Goal: Task Accomplishment & Management: Use online tool/utility

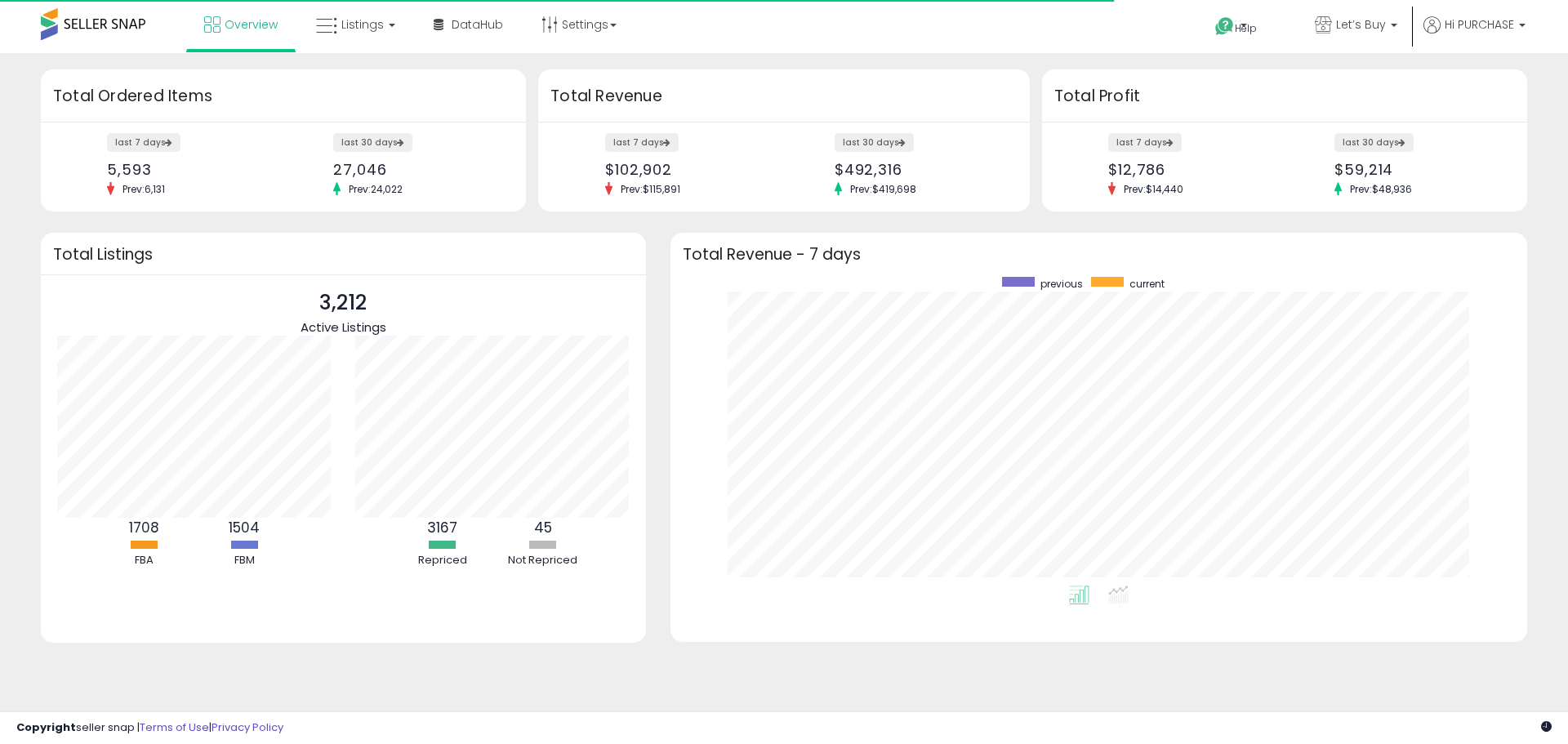
scroll to position [308, 824]
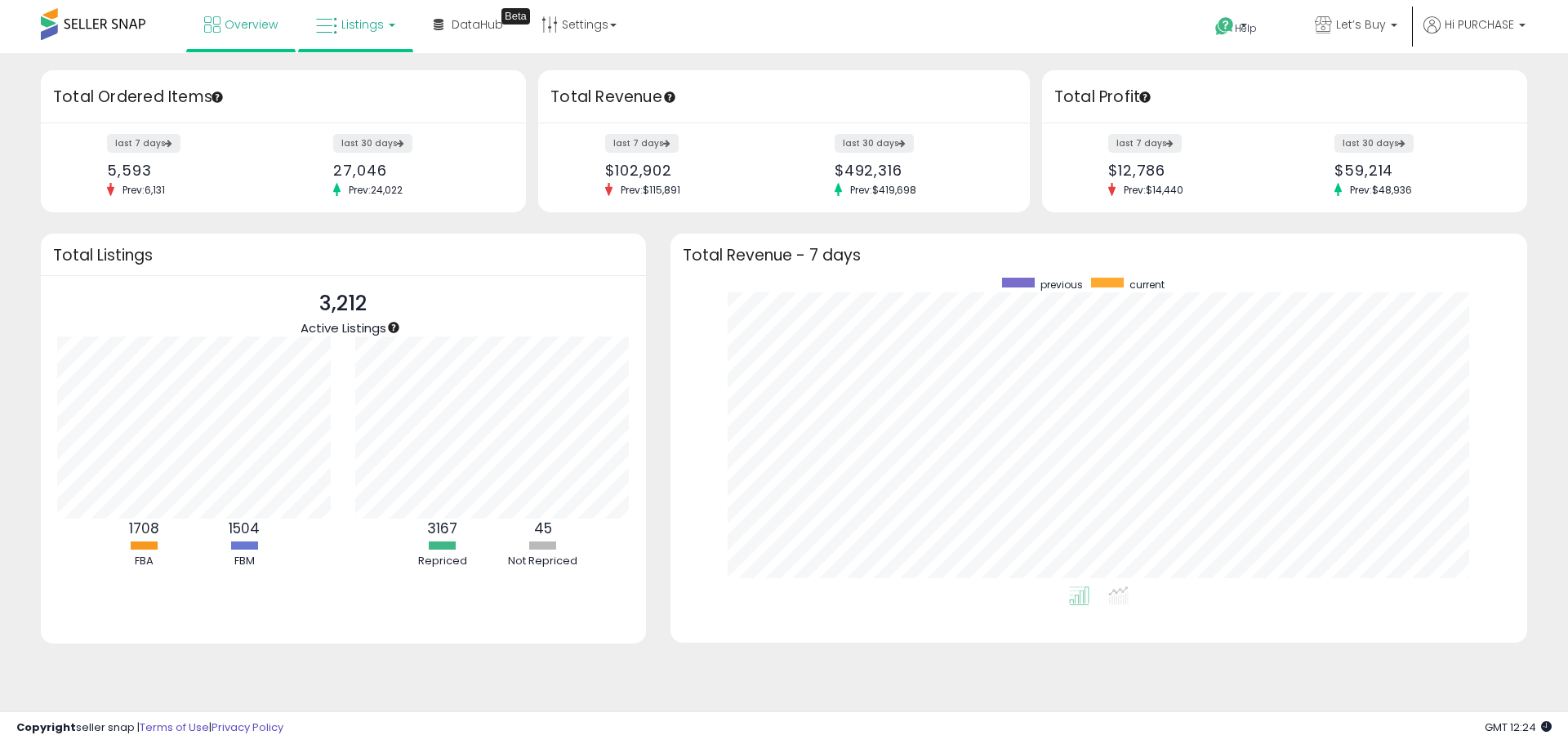
click at [357, 27] on span "Listings" at bounding box center [362, 24] width 42 height 17
click at [380, 81] on icon at bounding box center [368, 81] width 71 height 22
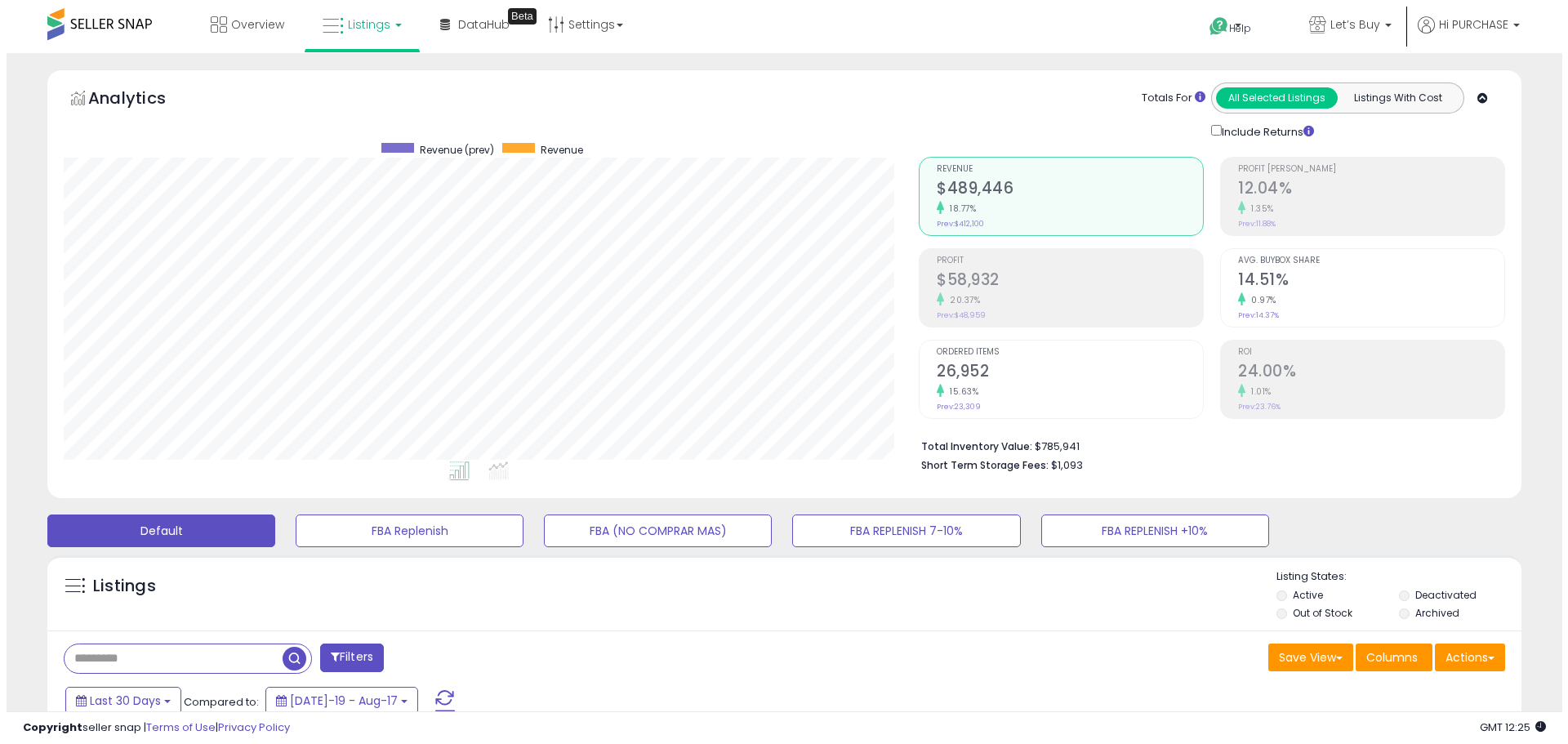
scroll to position [335, 855]
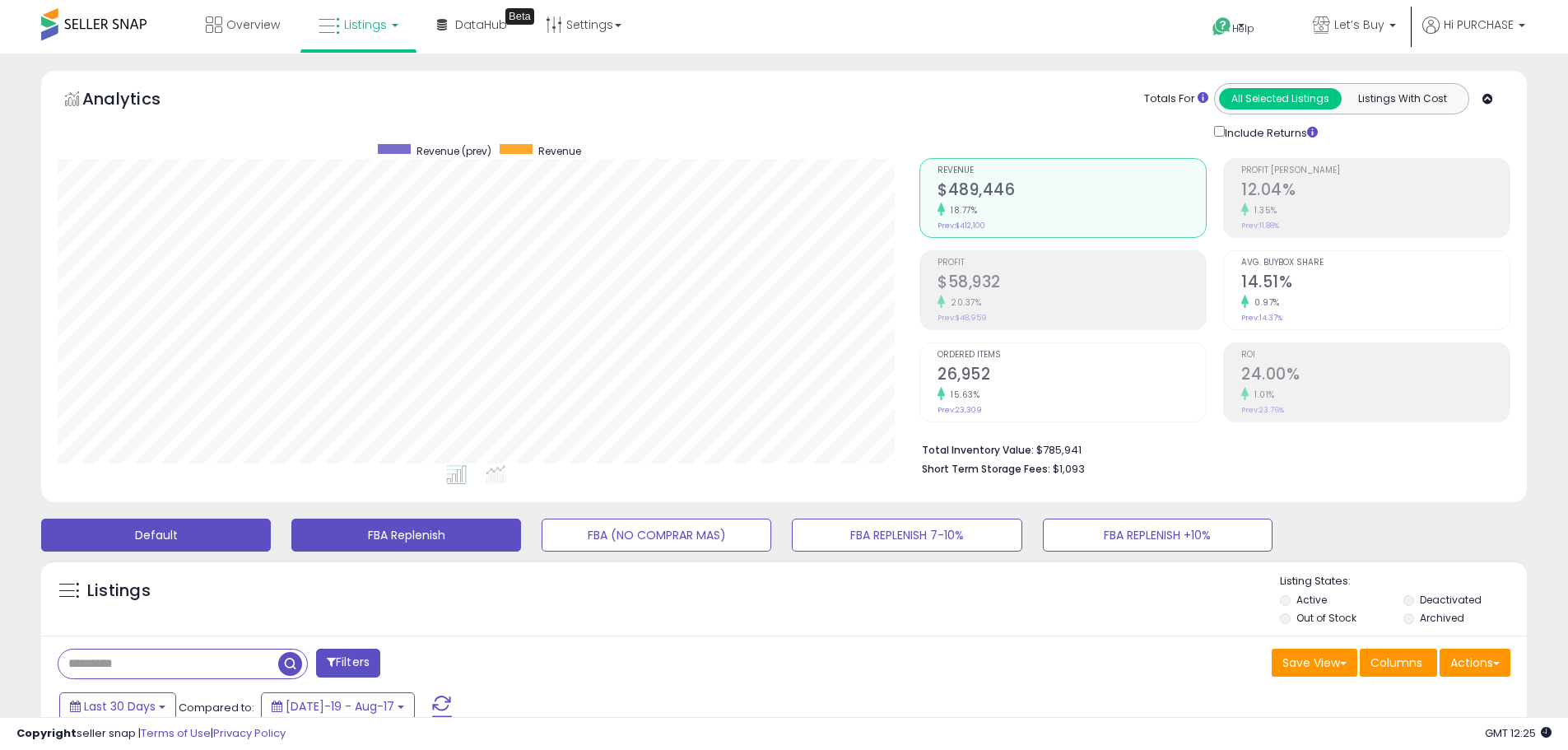
click at [501, 544] on button "FBA Replenish" at bounding box center [406, 535] width 230 height 33
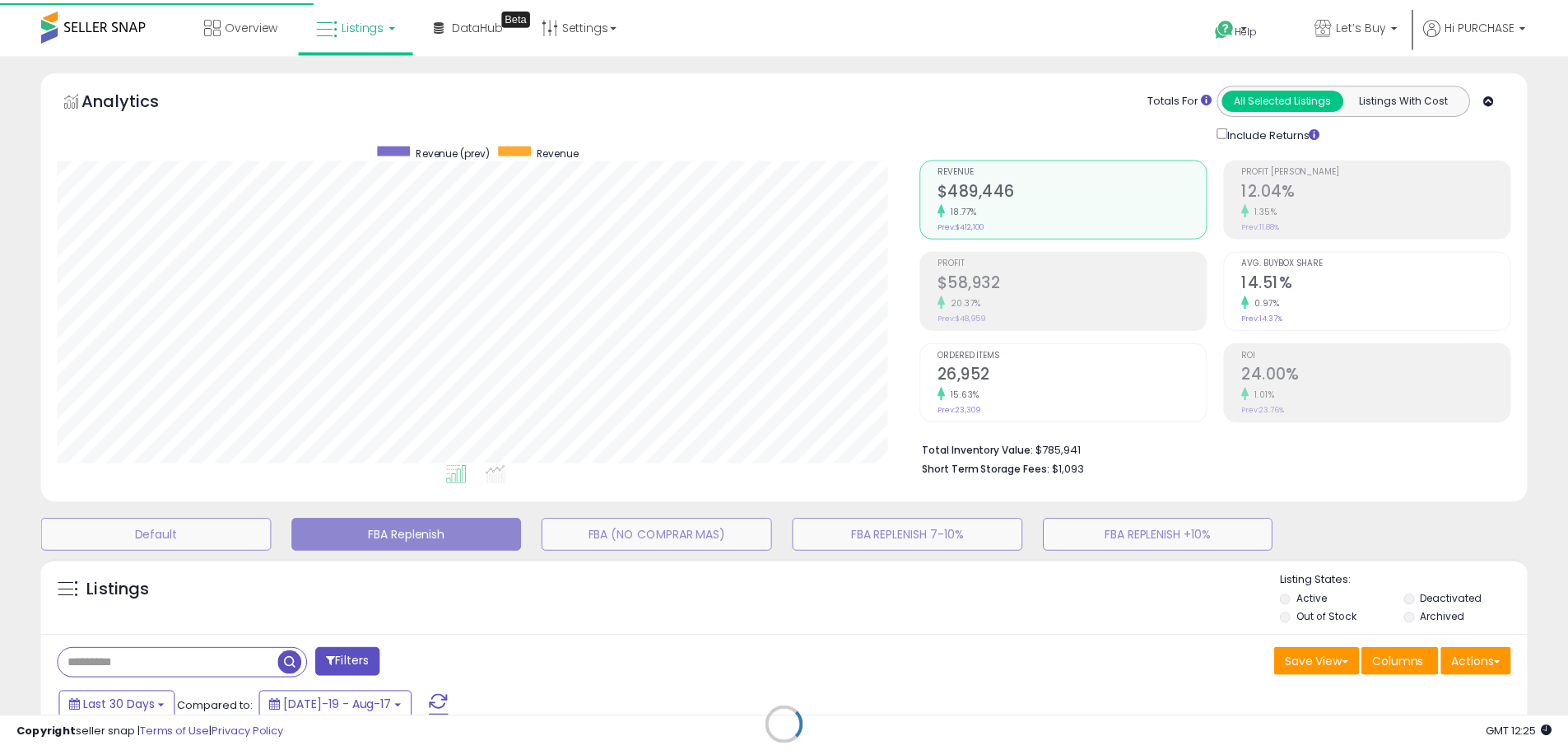
scroll to position [338, 869]
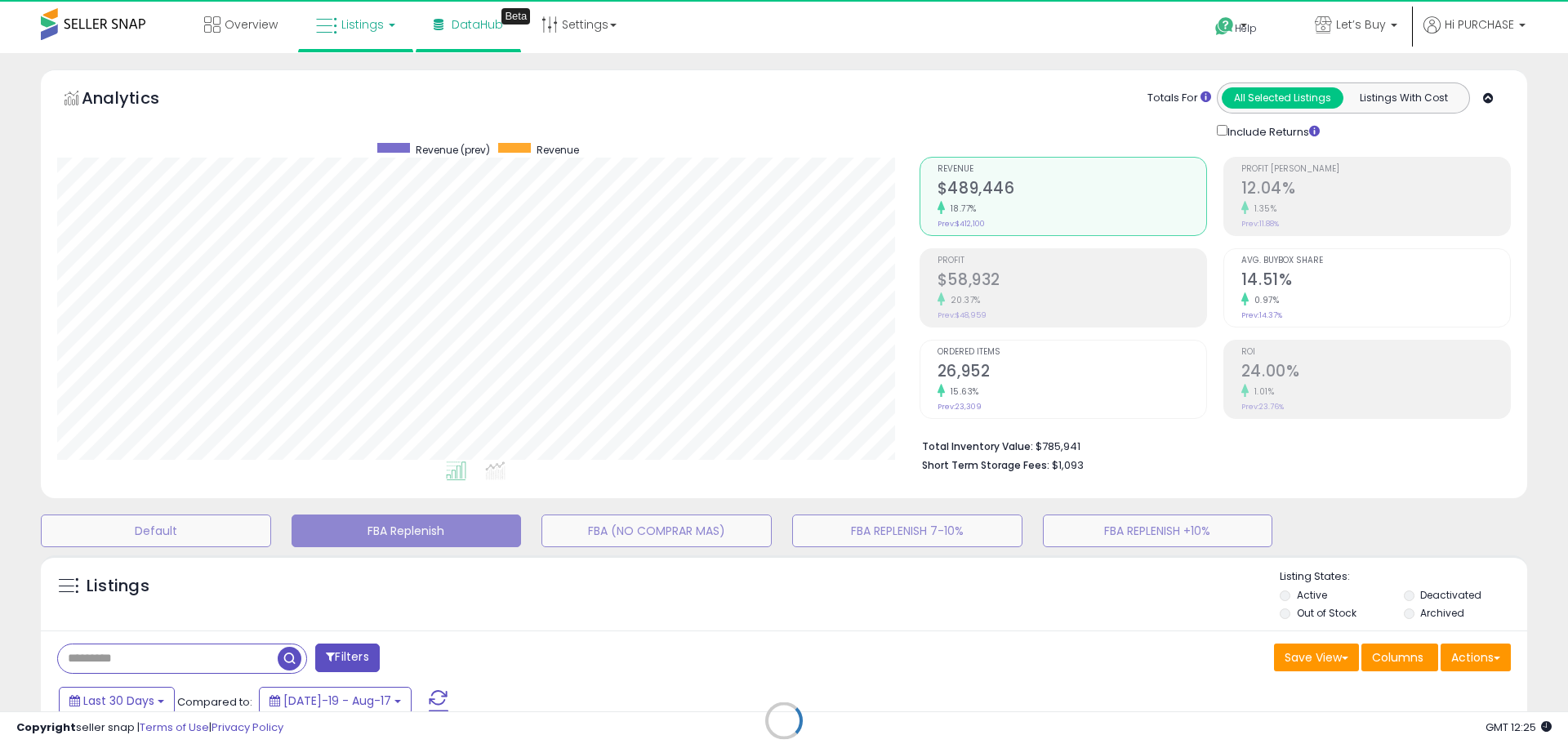
select select "**"
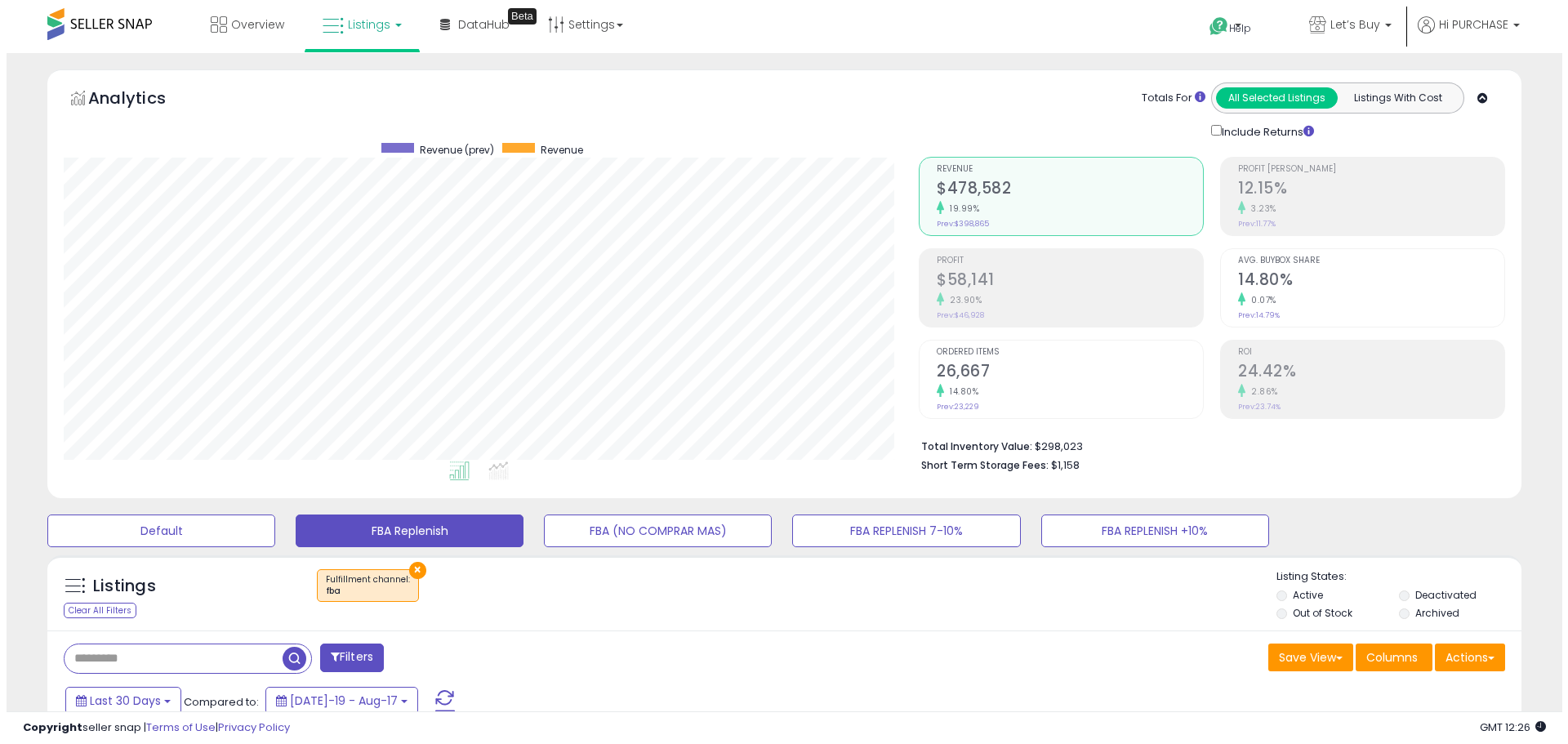
scroll to position [335, 855]
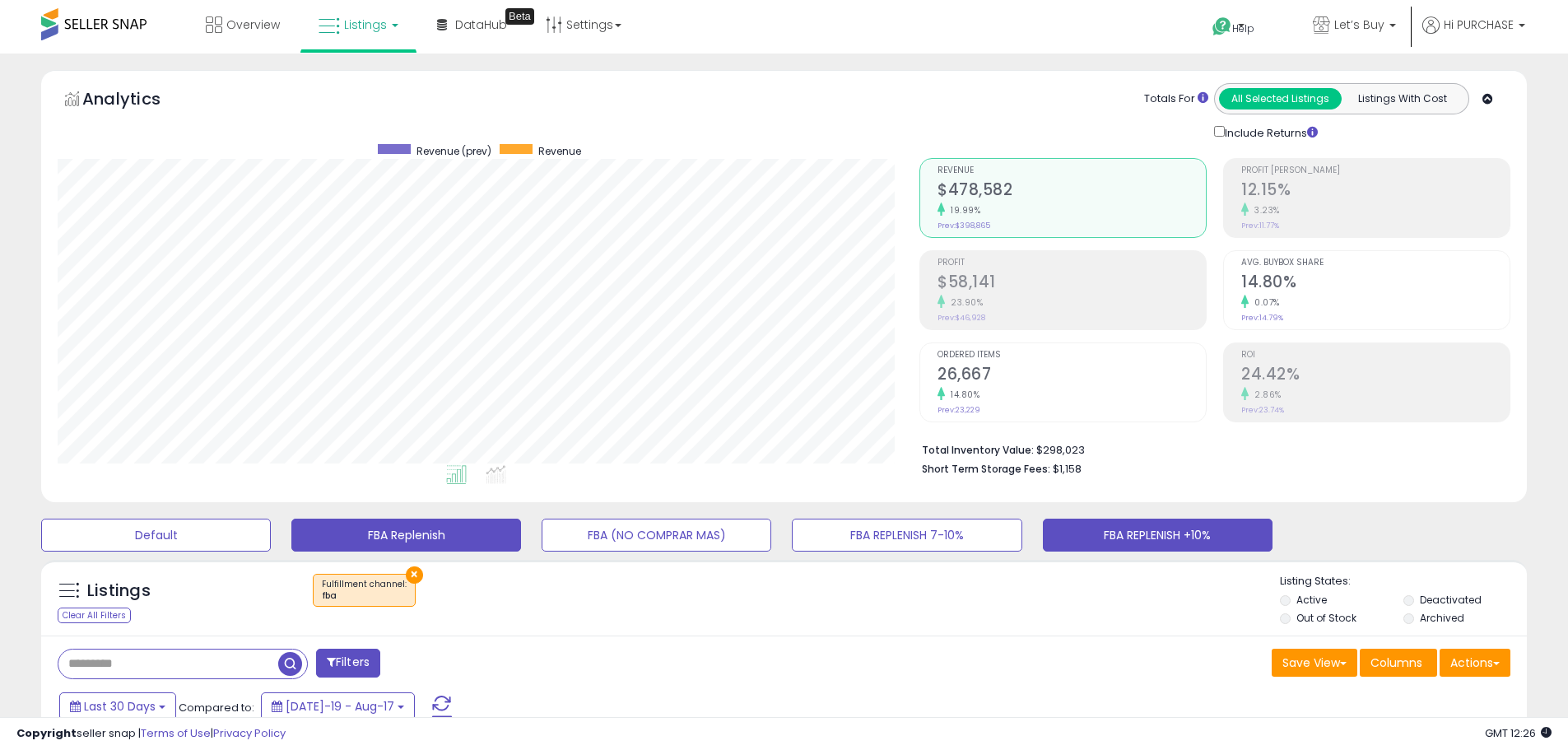
click at [1183, 534] on button "FBA REPLENISH +10%" at bounding box center [1157, 535] width 230 height 33
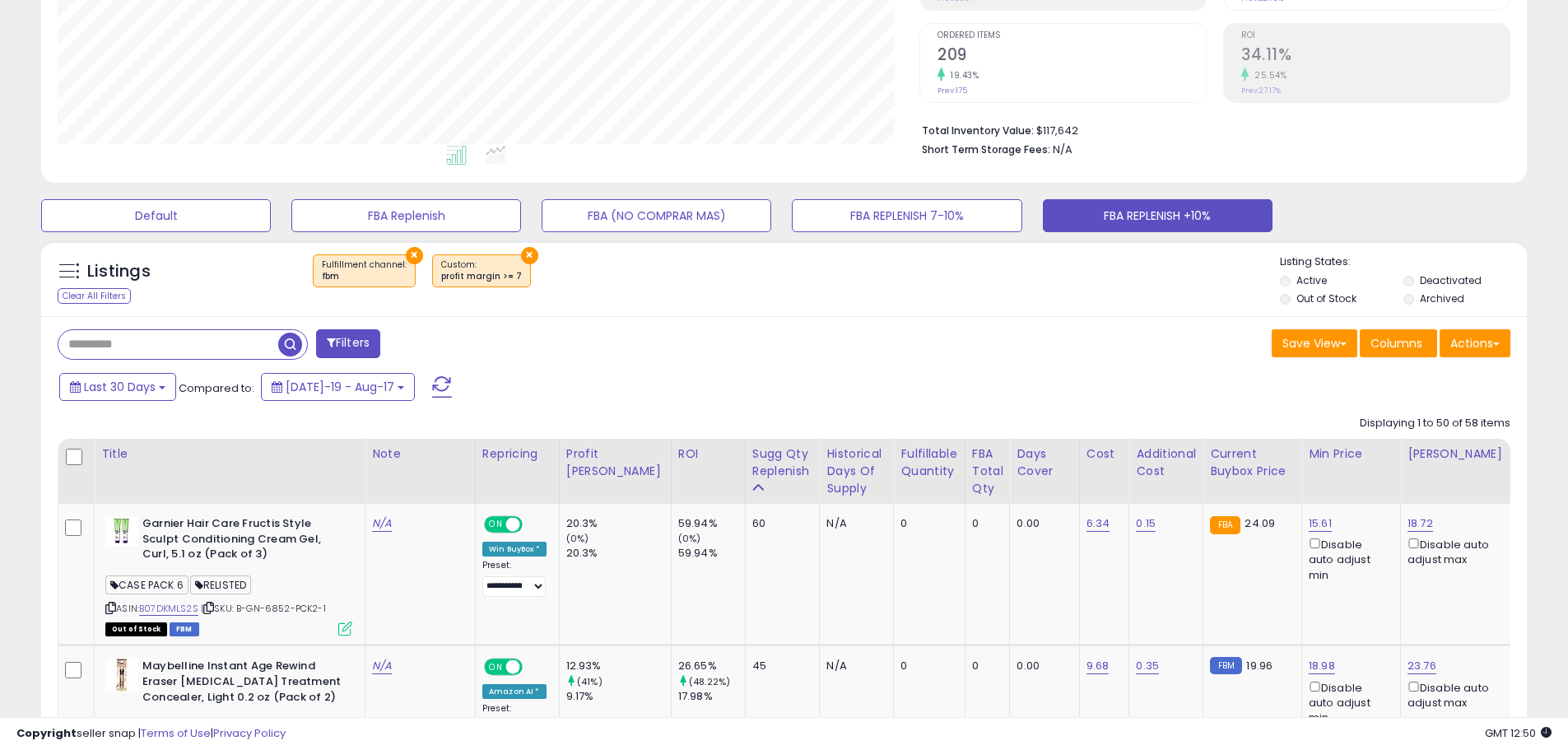
scroll to position [412, 0]
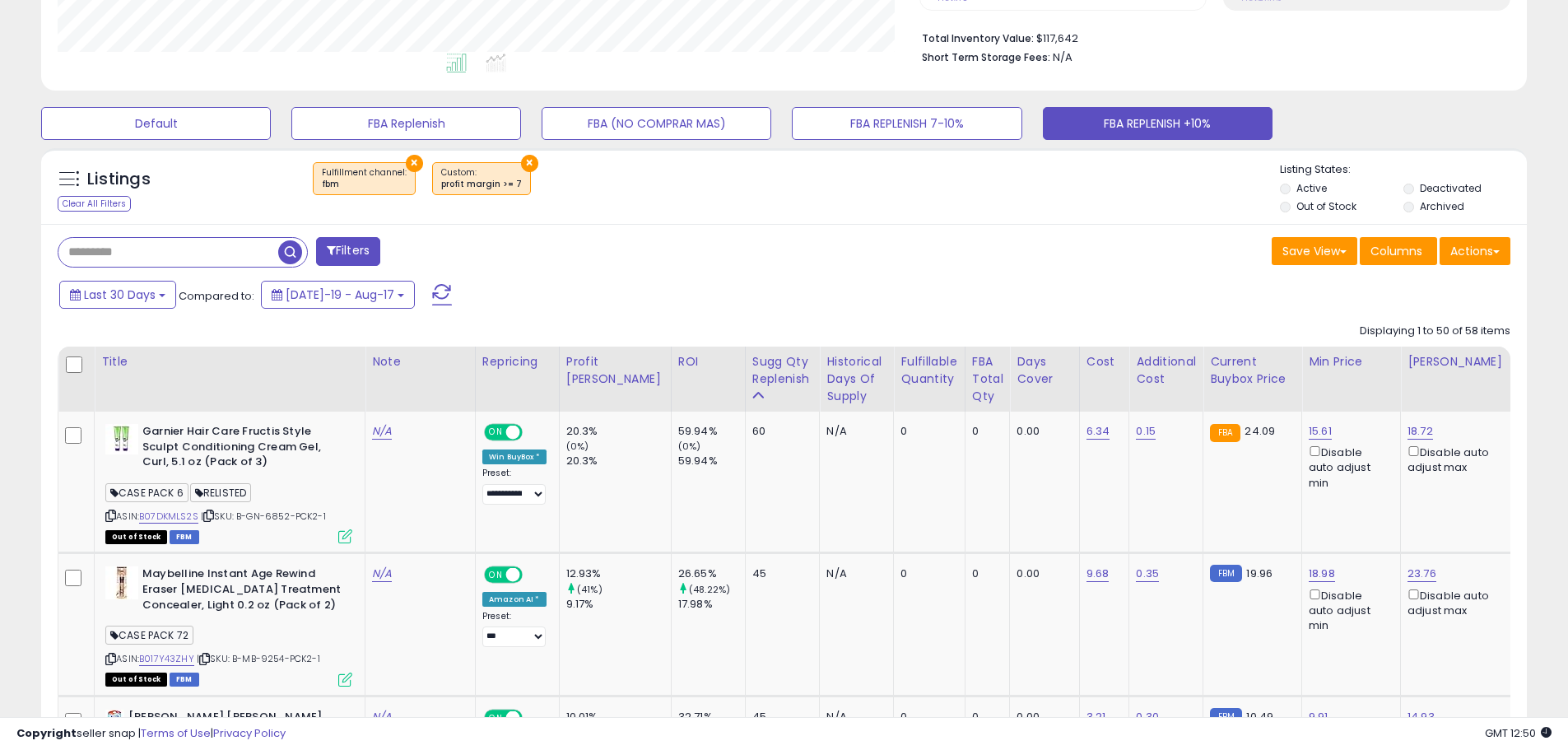
click at [157, 246] on input "text" at bounding box center [168, 252] width 220 height 29
paste input "*****"
type input "*****"
click at [435, 251] on span "button" at bounding box center [432, 253] width 24 height 24
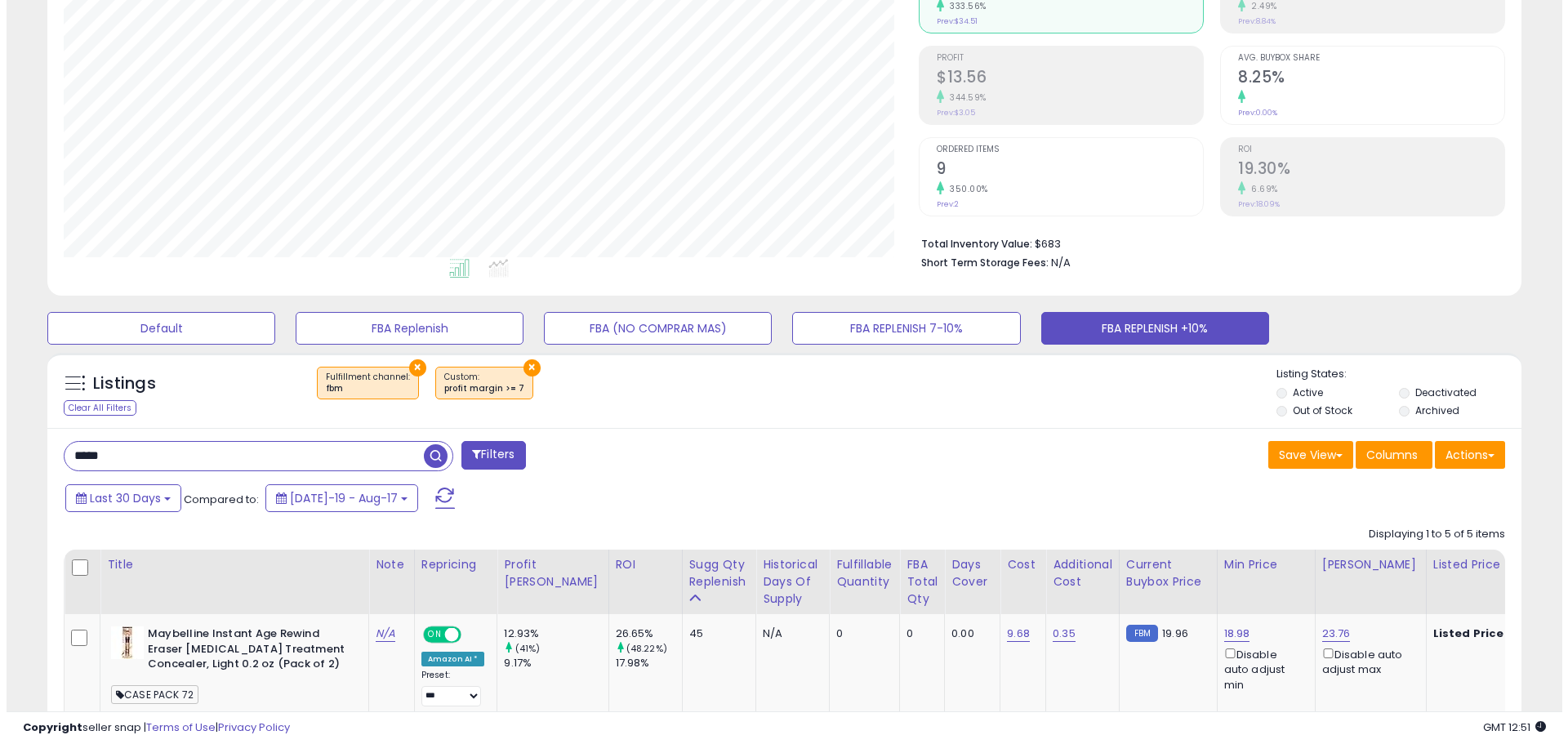
scroll to position [184, 0]
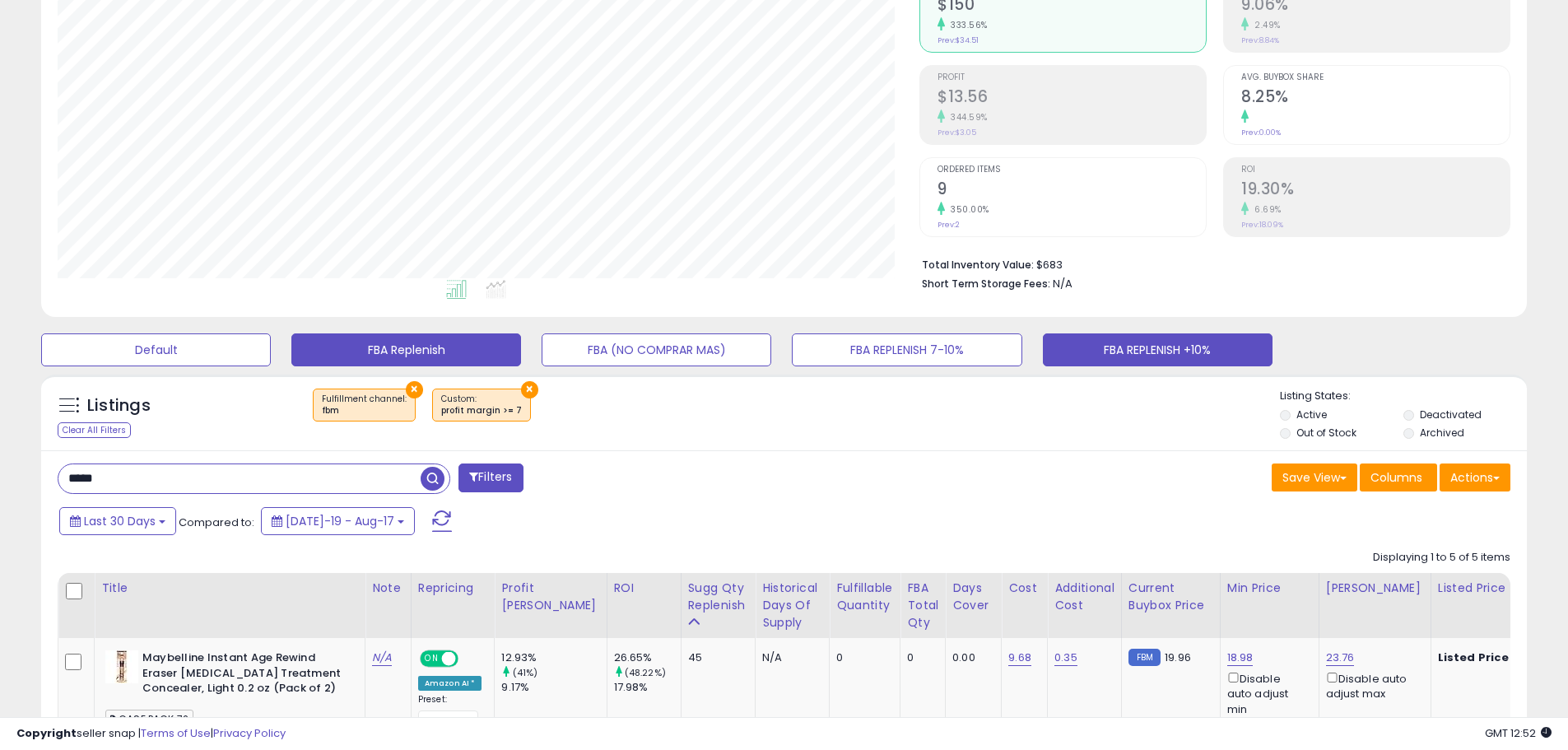
click at [406, 348] on button "FBA Replenish" at bounding box center [406, 349] width 230 height 33
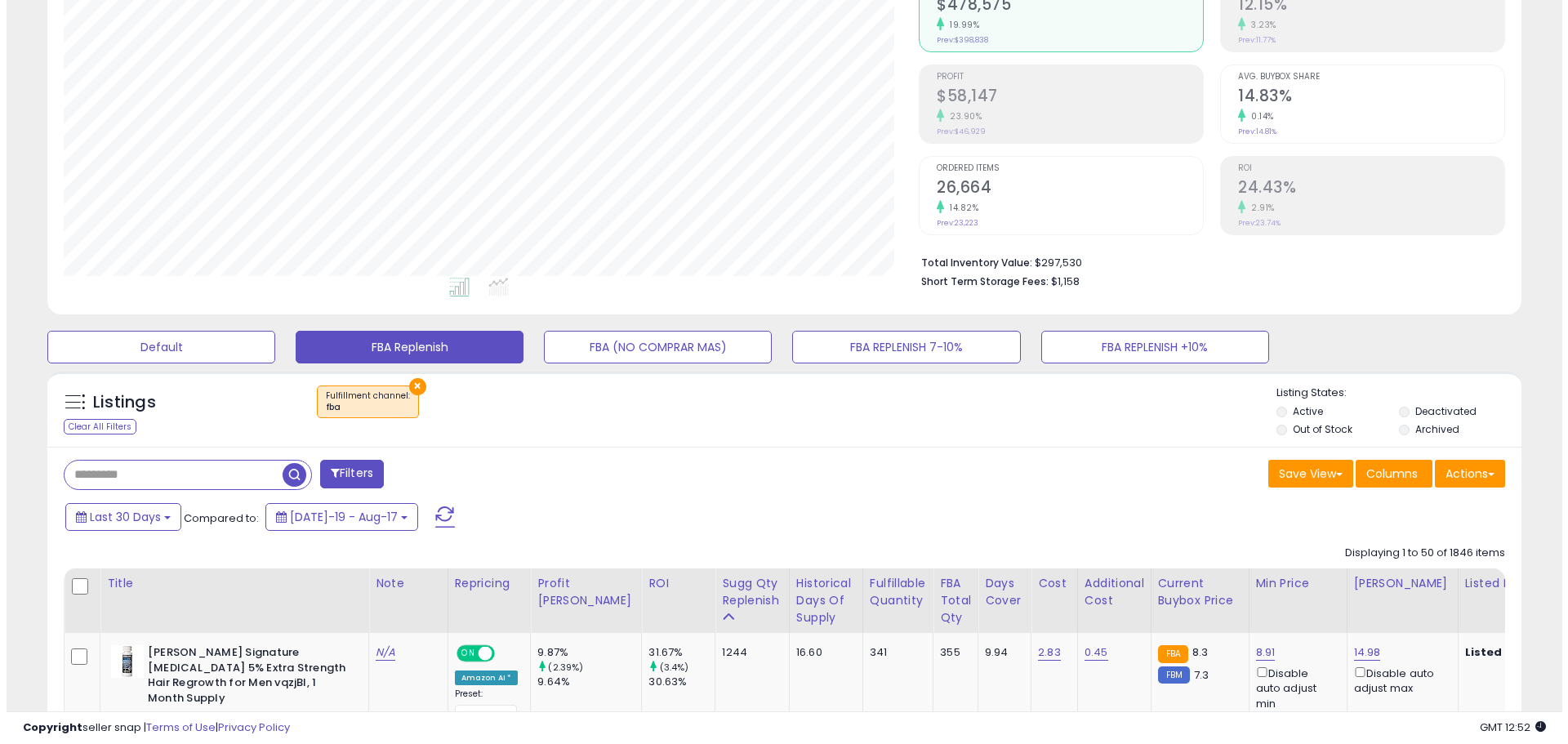
scroll to position [335, 855]
click at [200, 466] on input "text" at bounding box center [166, 475] width 218 height 28
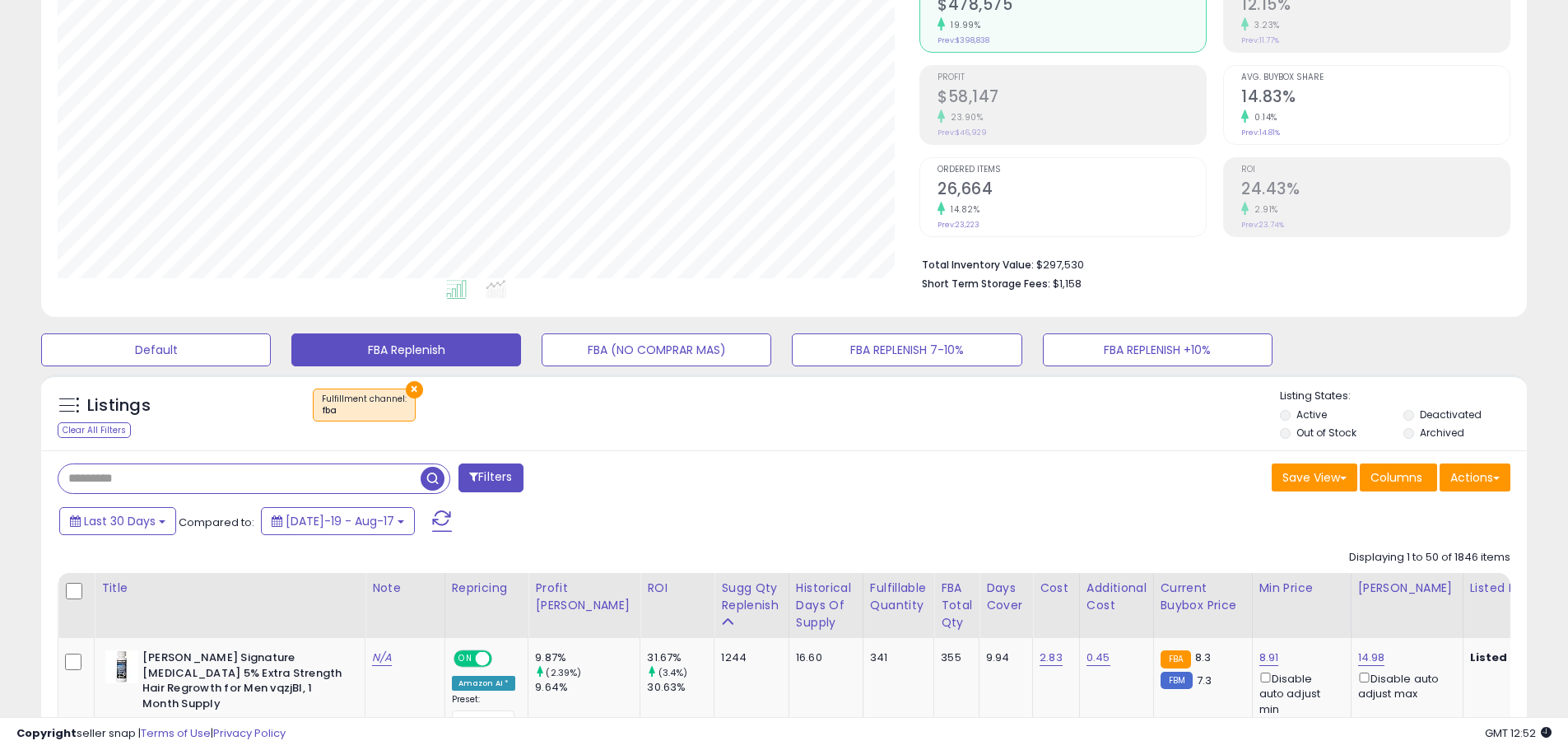
click at [174, 488] on input "text" at bounding box center [239, 479] width 362 height 29
click at [201, 470] on input "text" at bounding box center [239, 479] width 362 height 29
paste input "*****"
type input "*****"
drag, startPoint x: 435, startPoint y: 478, endPoint x: 4, endPoint y: 415, distance: 435.6
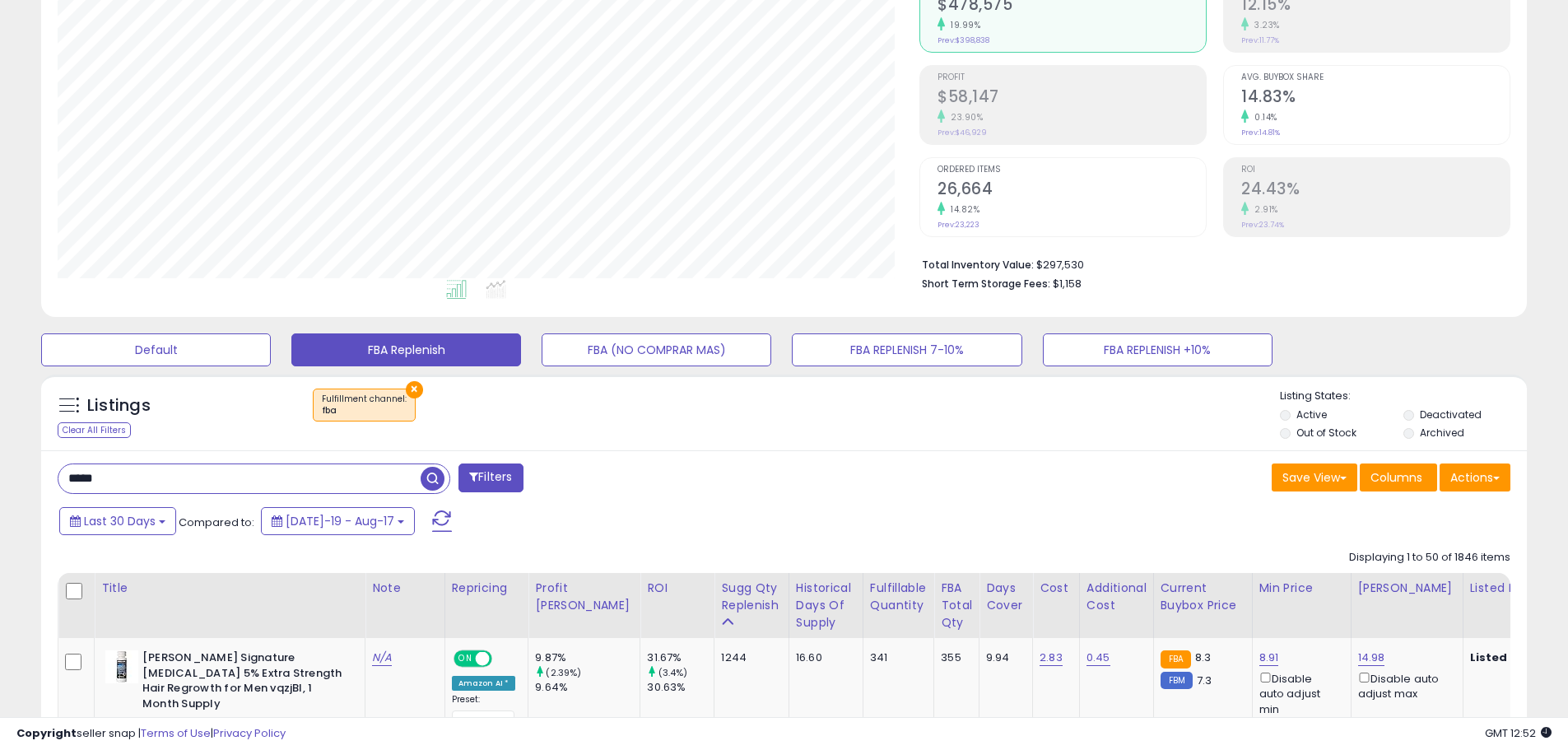
click at [435, 478] on span "button" at bounding box center [432, 479] width 24 height 24
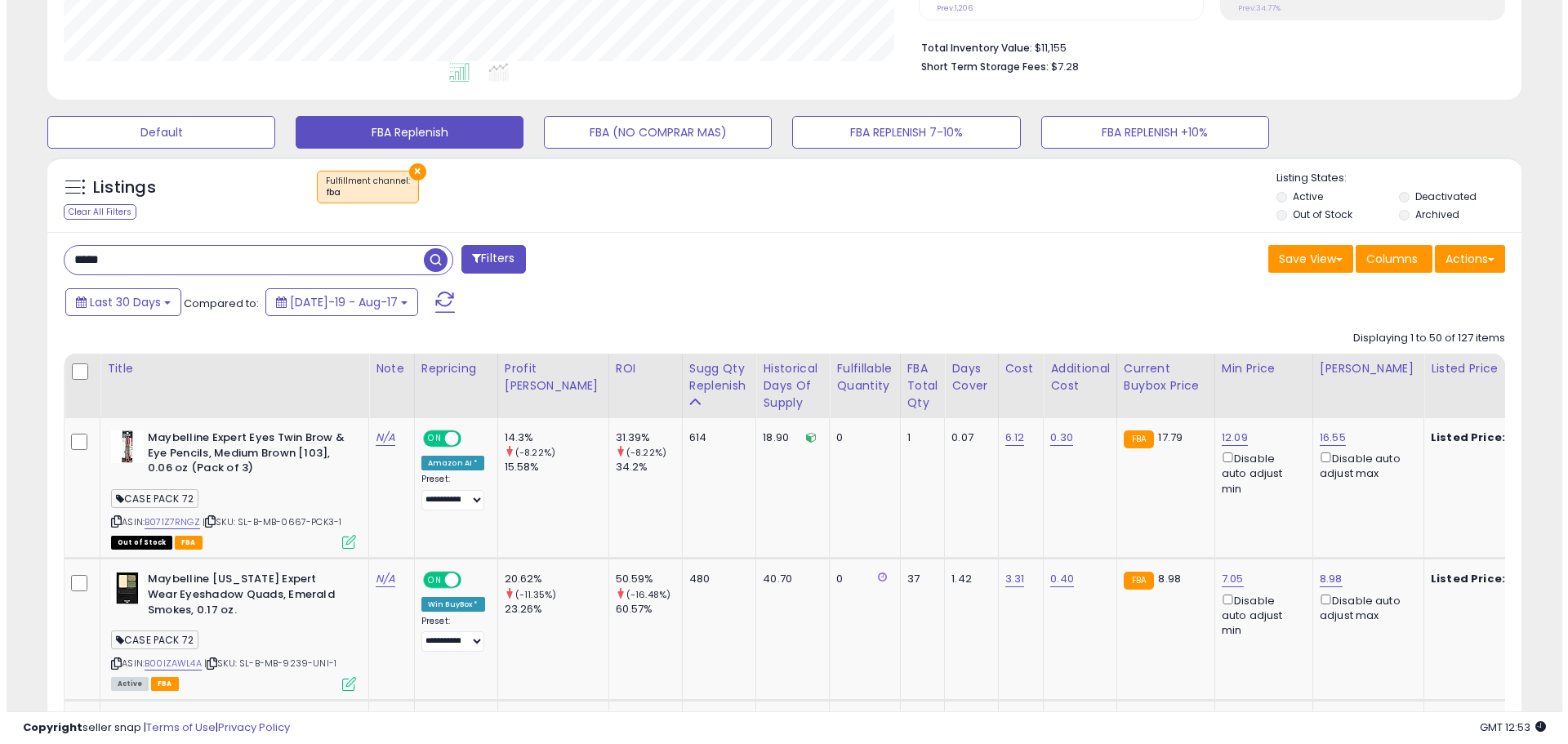
scroll to position [184, 0]
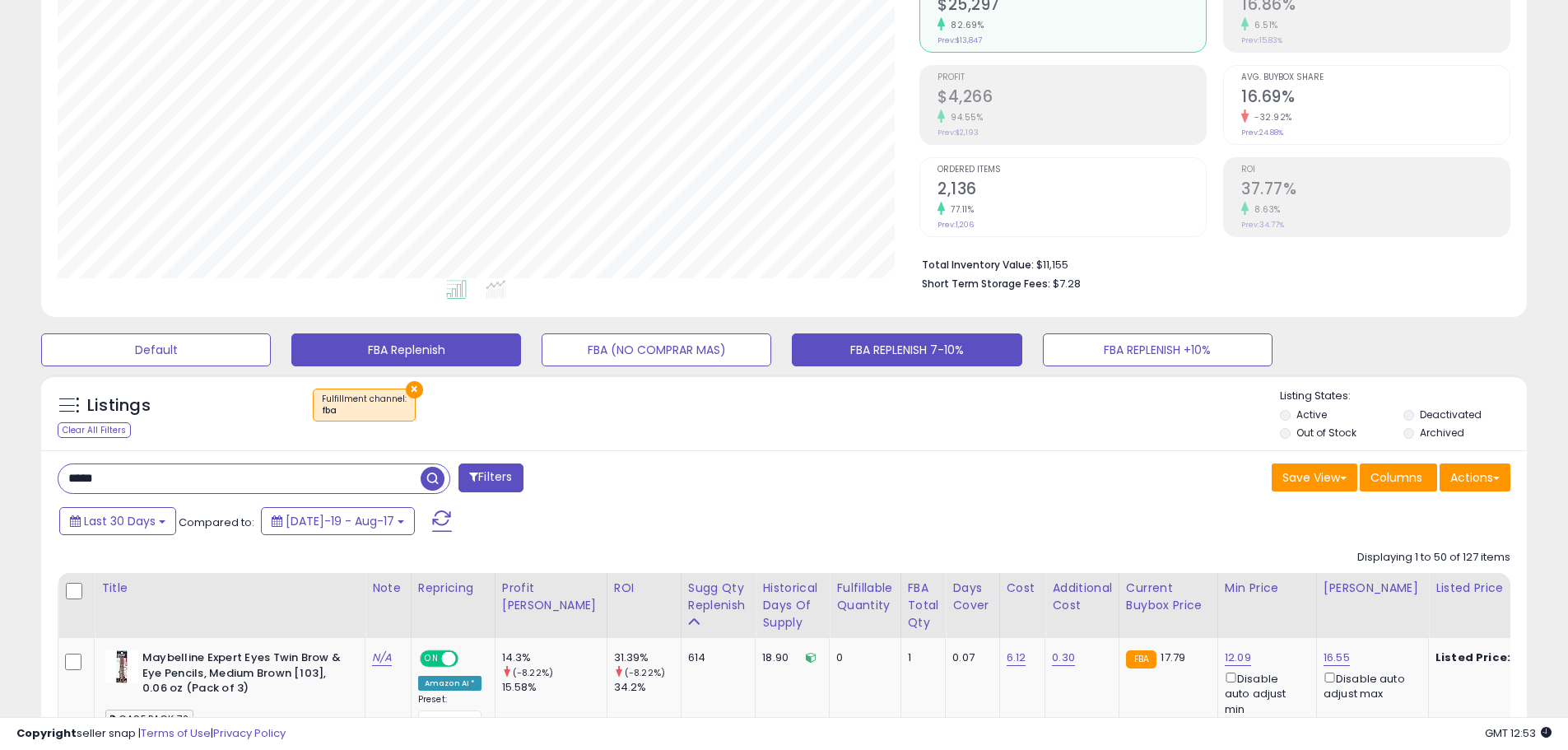
click at [922, 353] on button "FBA REPLENISH 7-10%" at bounding box center [907, 349] width 230 height 33
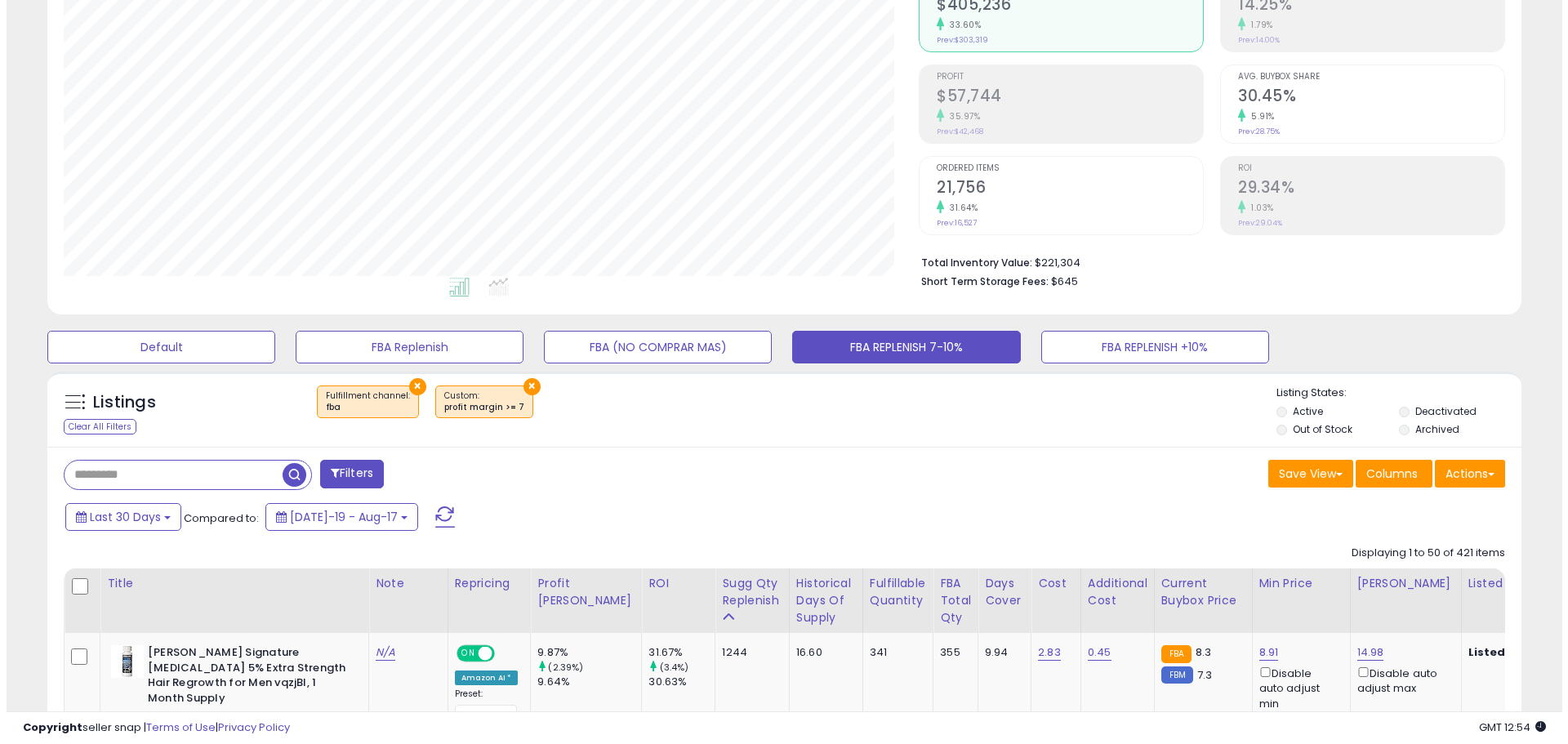
scroll to position [335, 855]
click at [134, 467] on input "text" at bounding box center [166, 475] width 218 height 28
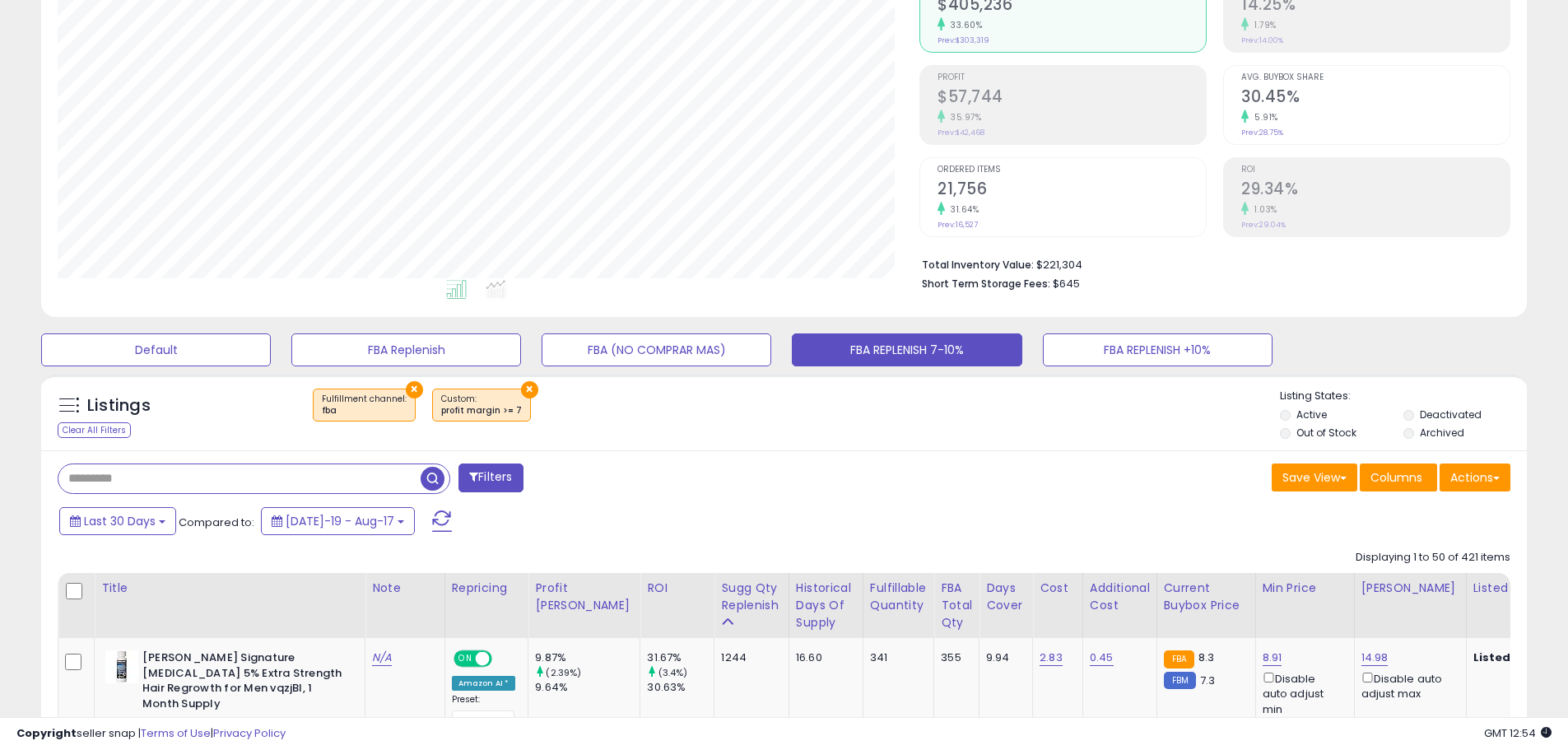
paste input "*****"
type input "*****"
click at [430, 487] on span "button" at bounding box center [432, 479] width 24 height 24
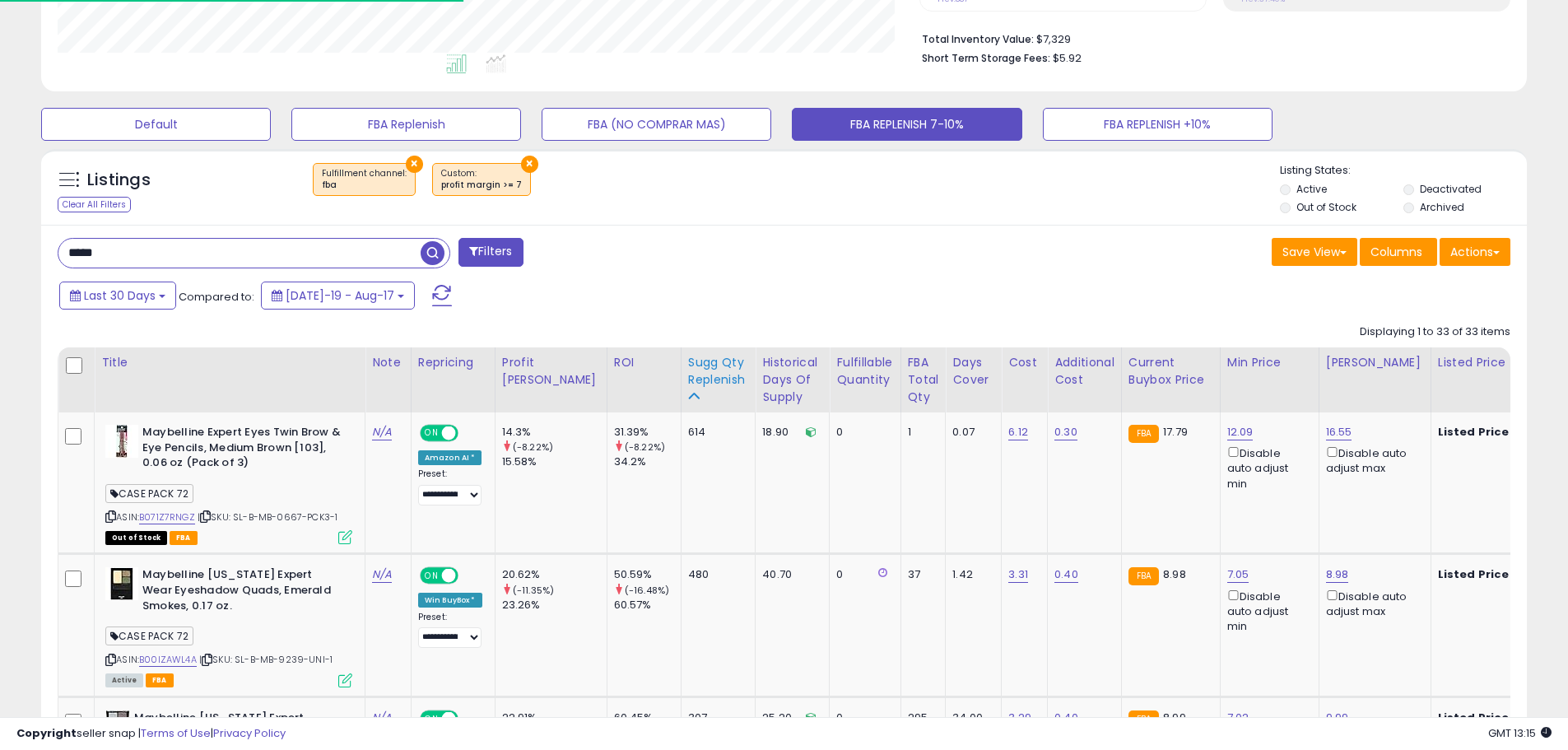
scroll to position [514, 0]
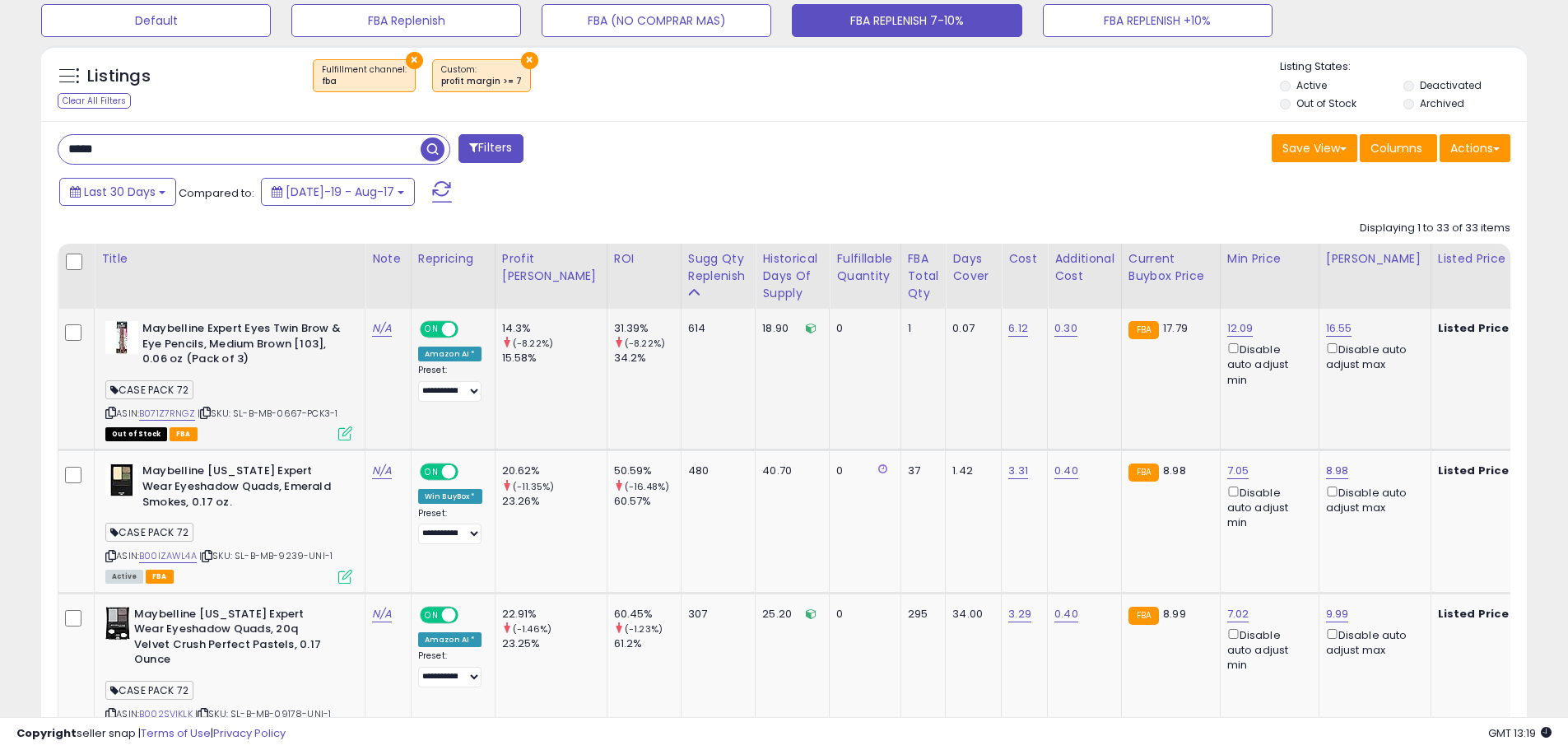
click at [292, 414] on span "| SKU: SL-B-MB-0667-PCK3-1" at bounding box center [267, 412] width 140 height 13
click at [292, 415] on span "| SKU: SL-B-MB-0667-PCK3-1" at bounding box center [267, 412] width 140 height 13
copy span "0667"
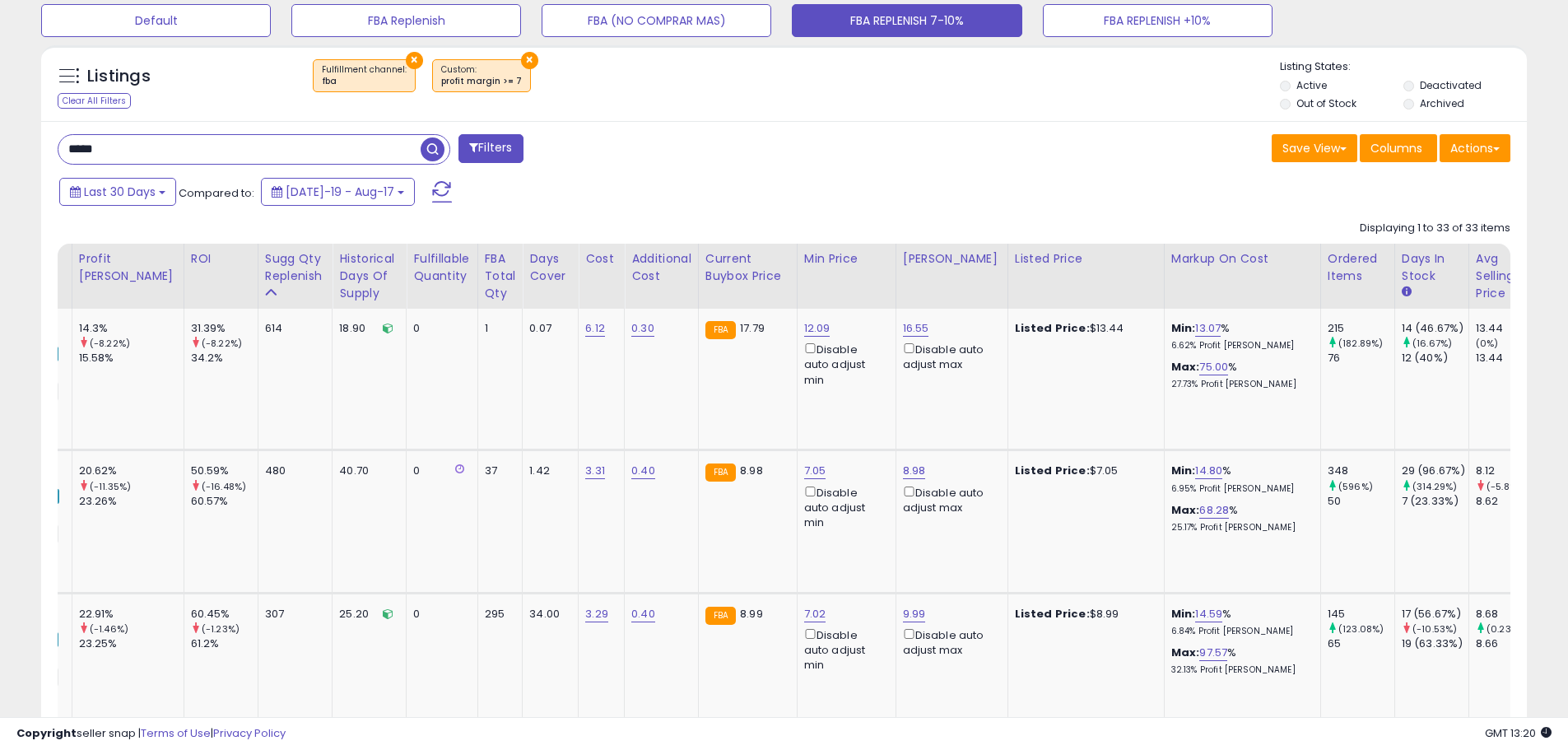
scroll to position [0, 0]
